Goal: Transaction & Acquisition: Purchase product/service

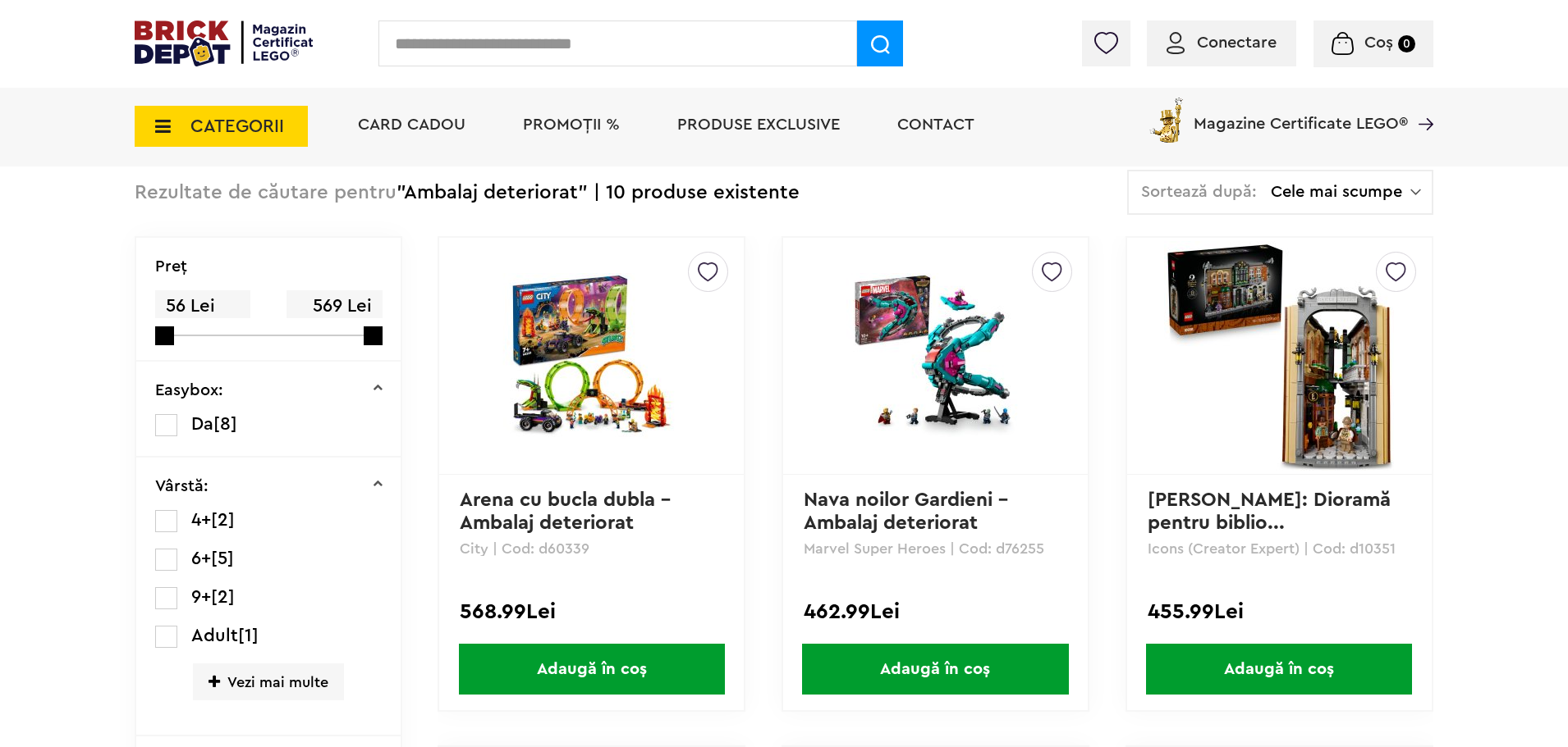
scroll to position [82, 0]
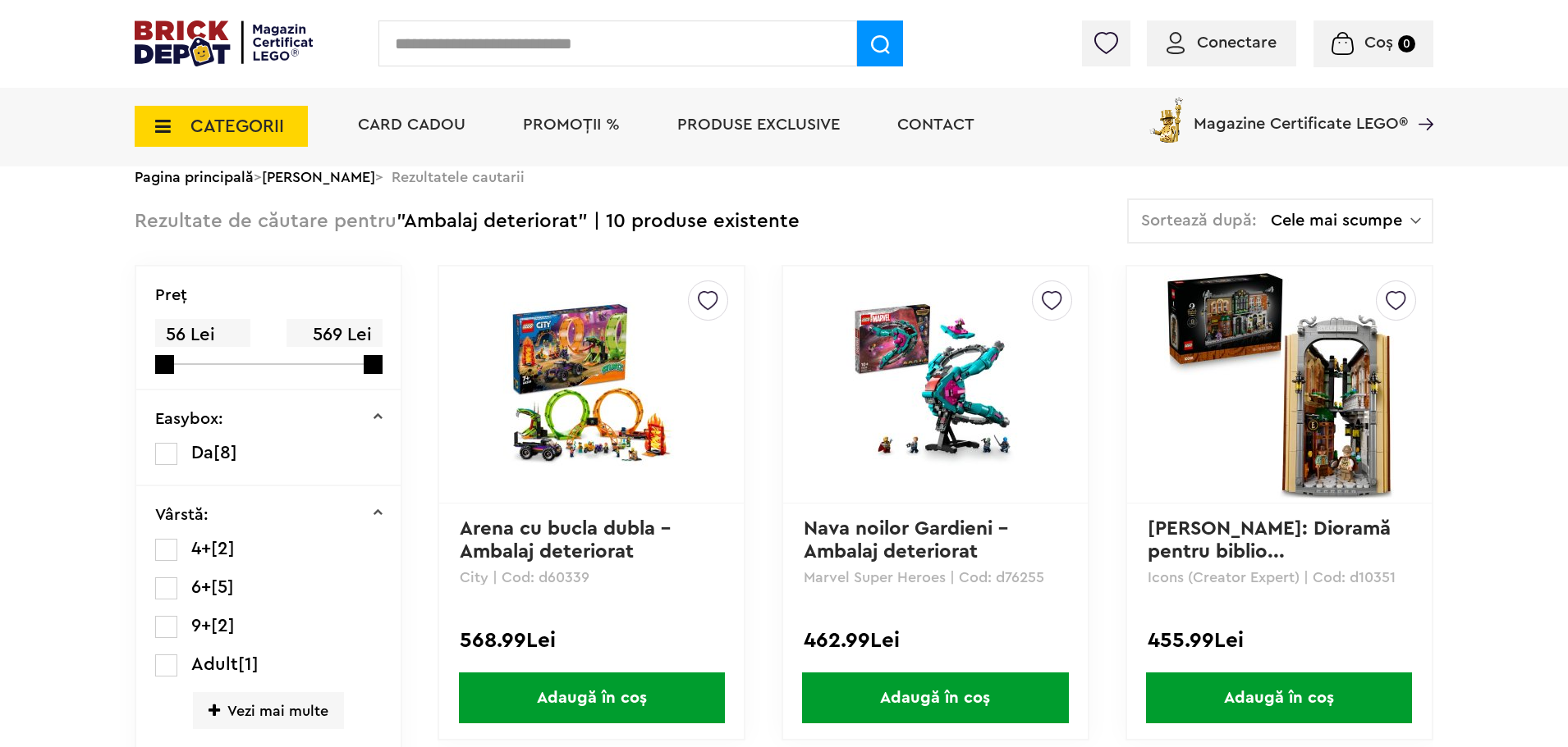
click at [1238, 354] on img at bounding box center [1279, 384] width 230 height 230
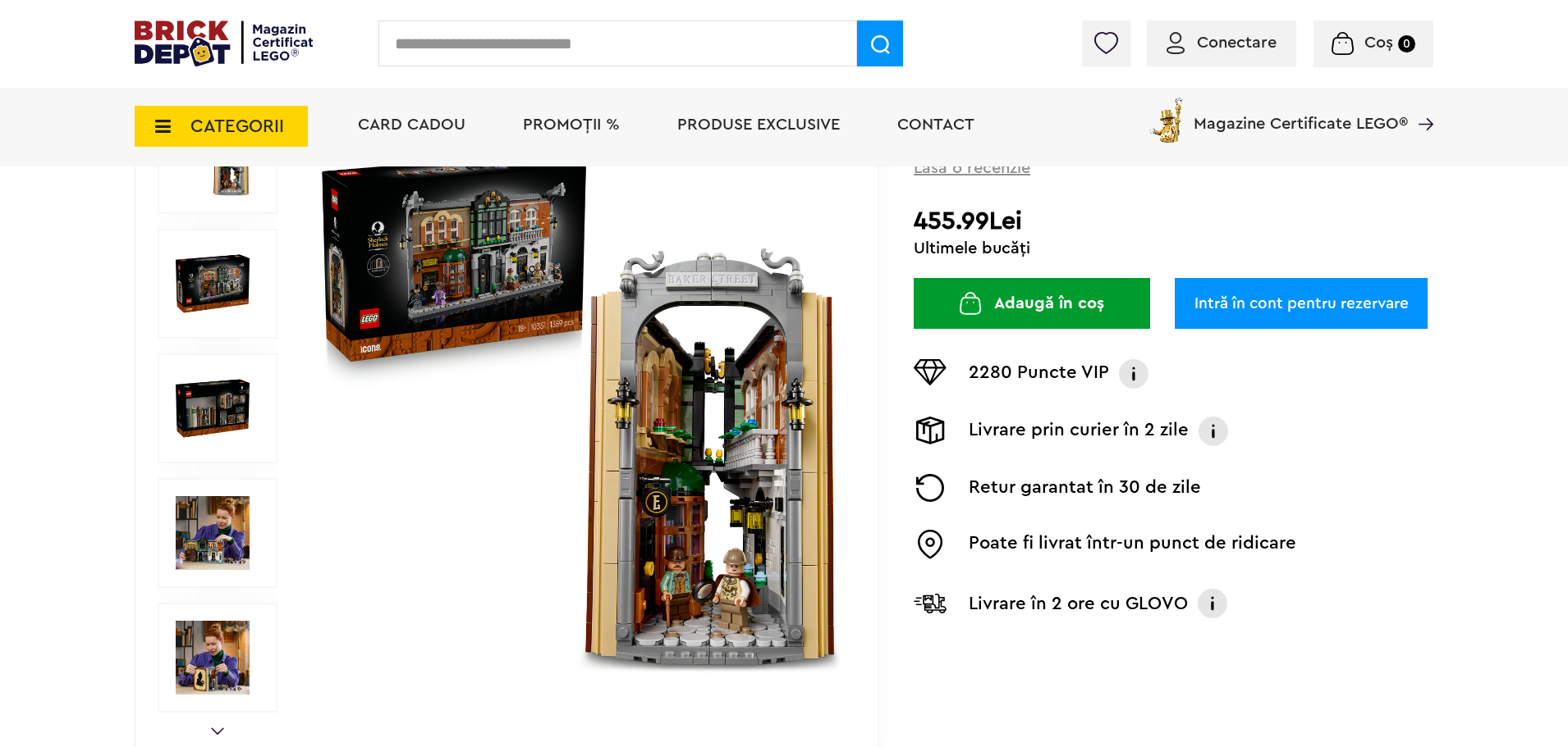
scroll to position [246, 0]
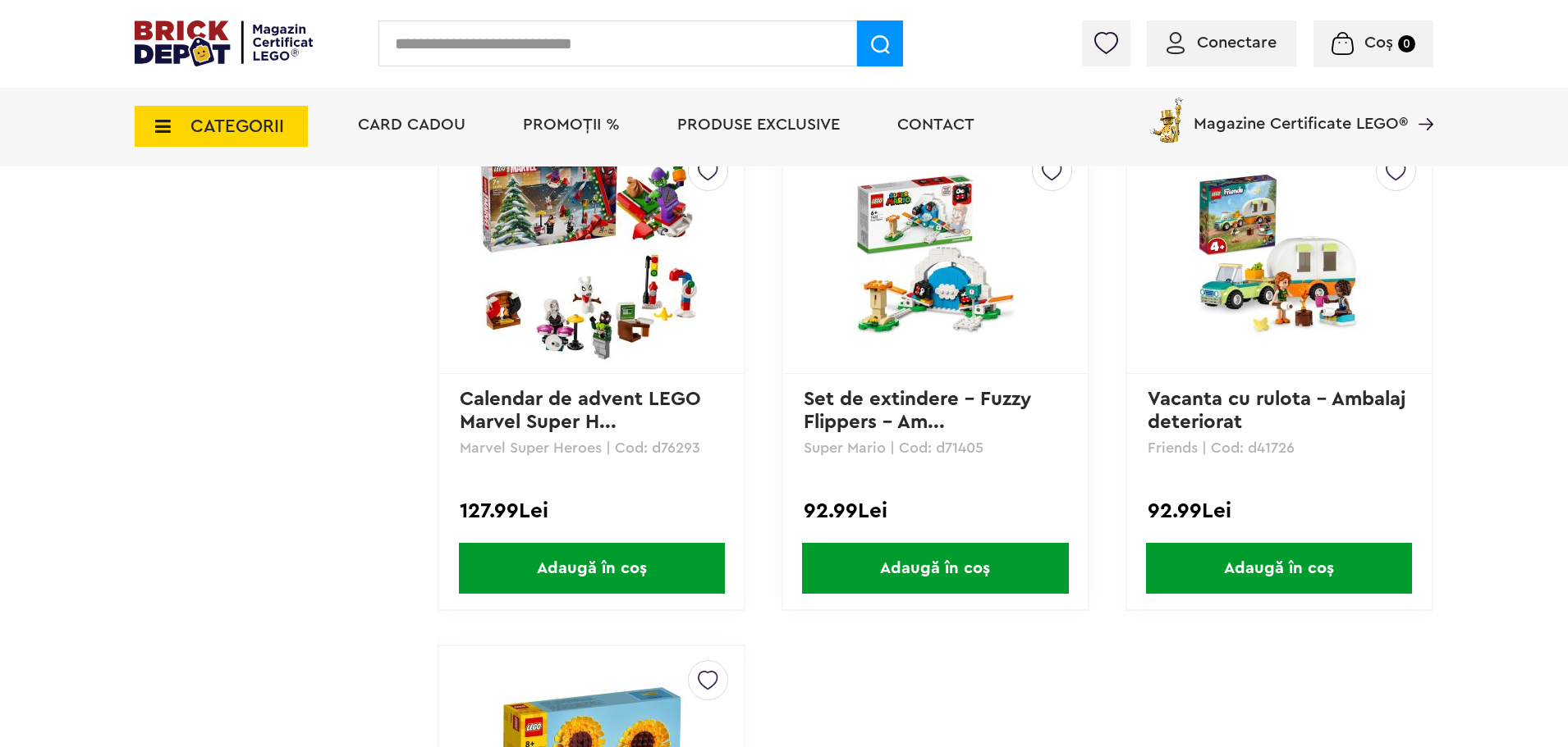
scroll to position [1723, 0]
